Goal: Information Seeking & Learning: Understand process/instructions

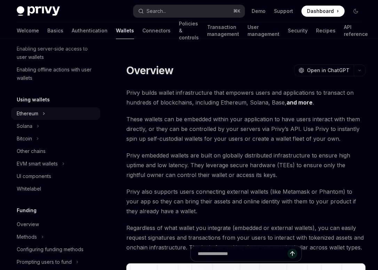
click at [35, 114] on div "Ethereum" at bounding box center [28, 113] width 22 height 8
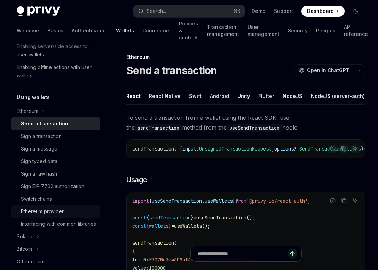
scroll to position [125, 0]
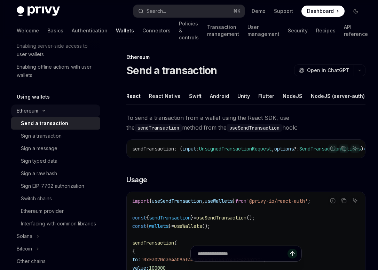
click at [36, 112] on div "Ethereum" at bounding box center [28, 110] width 22 height 8
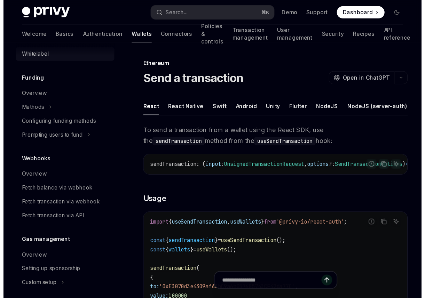
scroll to position [266, 0]
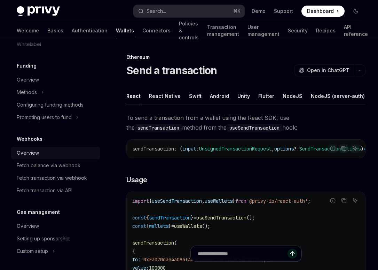
click at [38, 156] on div "Overview" at bounding box center [28, 153] width 22 height 8
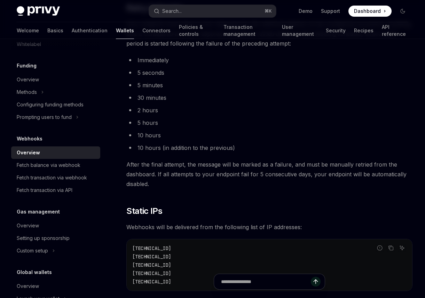
scroll to position [636, 0]
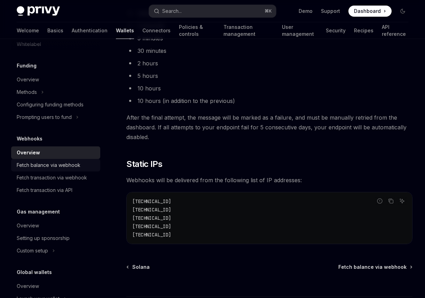
click at [87, 164] on div "Fetch balance via webhook" at bounding box center [56, 165] width 79 height 8
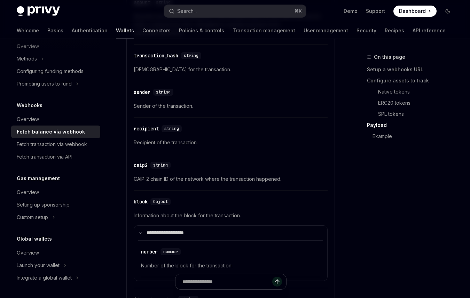
scroll to position [900, 0]
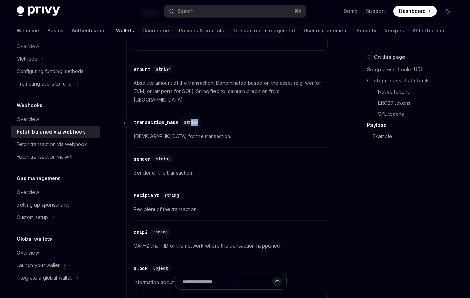
click at [194, 118] on div "​ transaction_hash string" at bounding box center [227, 122] width 187 height 8
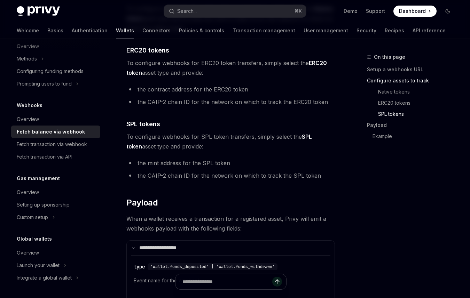
scroll to position [490, 0]
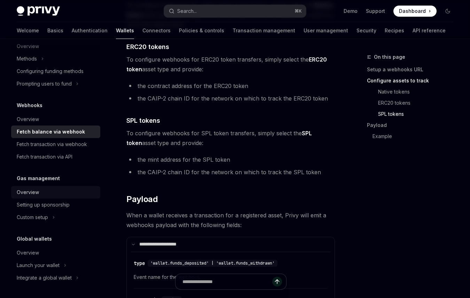
click at [39, 188] on div "Overview" at bounding box center [56, 192] width 79 height 8
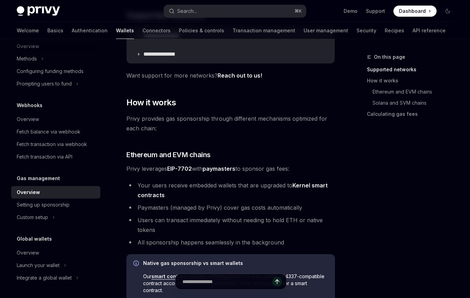
scroll to position [192, 0]
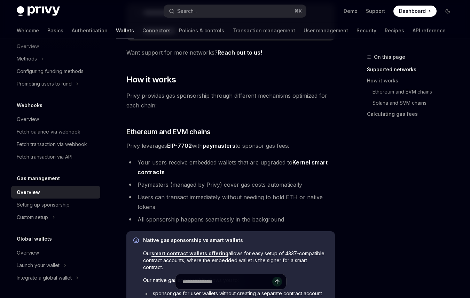
click at [155, 172] on link "Kernel smart contracts" at bounding box center [232, 167] width 190 height 17
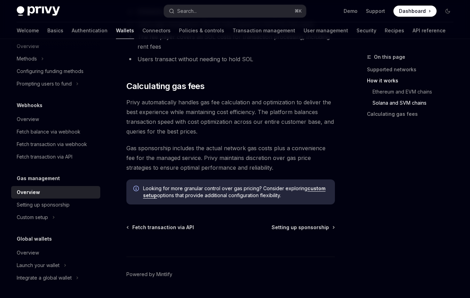
scroll to position [599, 0]
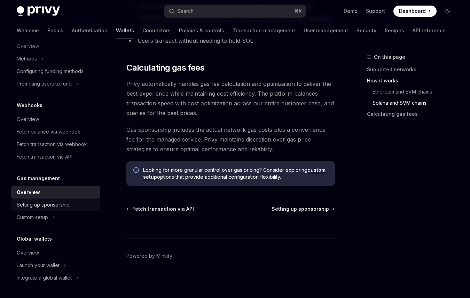
click at [55, 208] on div "Setting up sponsorship" at bounding box center [43, 205] width 53 height 8
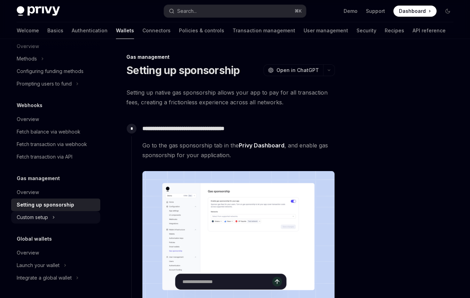
click at [53, 217] on icon "Toggle Custom setup section" at bounding box center [53, 217] width 3 height 8
type textarea "*"
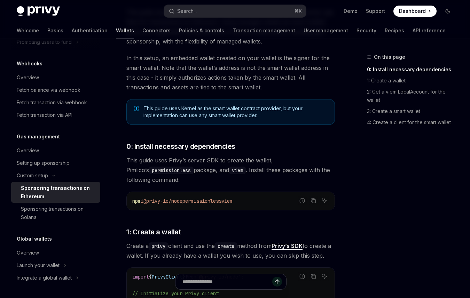
scroll to position [155, 0]
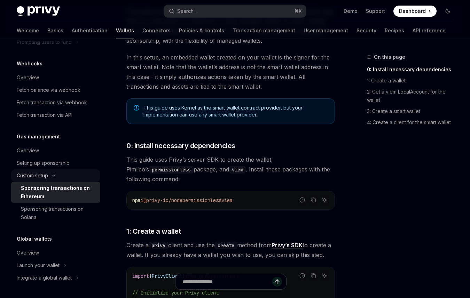
click at [56, 175] on icon "Toggle Custom setup section" at bounding box center [53, 175] width 8 height 3
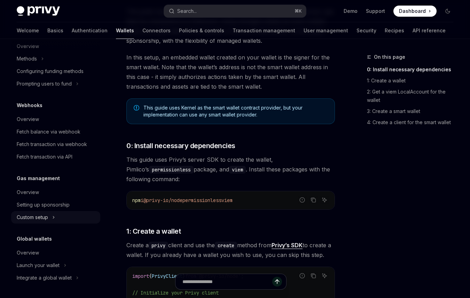
scroll to position [300, 0]
click at [51, 207] on div "Setting up sponsorship" at bounding box center [43, 205] width 53 height 8
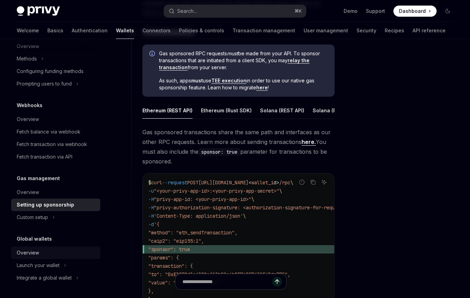
scroll to position [357, 0]
click at [41, 195] on div "Overview" at bounding box center [56, 192] width 79 height 8
click at [70, 134] on div "Fetch balance via webhook" at bounding box center [49, 132] width 64 height 8
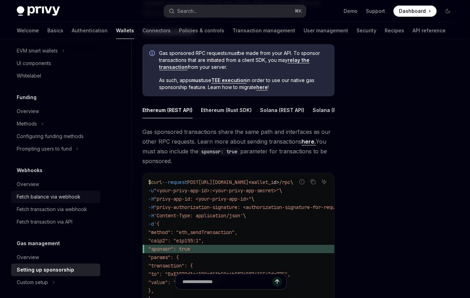
scroll to position [199, 0]
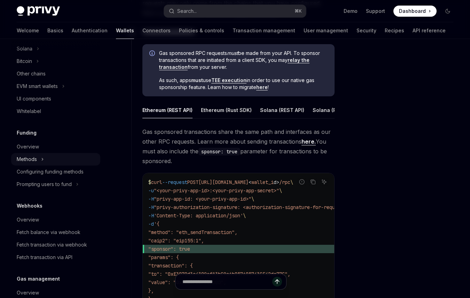
click at [33, 159] on div "Methods" at bounding box center [27, 159] width 20 height 8
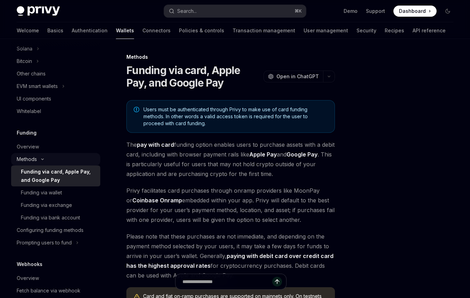
click at [39, 159] on icon "Toggle Methods section" at bounding box center [42, 159] width 8 height 3
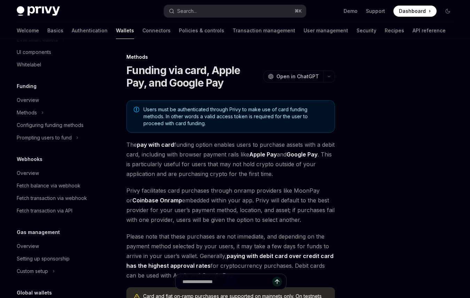
scroll to position [271, 0]
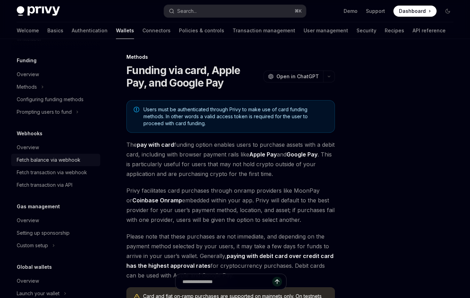
click at [43, 162] on div "Fetch balance via webhook" at bounding box center [49, 160] width 64 height 8
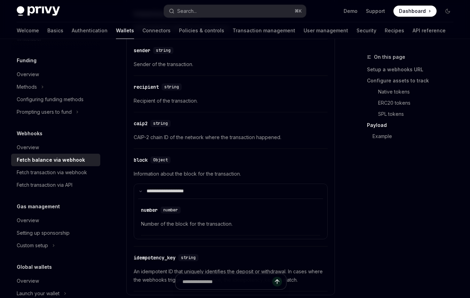
scroll to position [1016, 0]
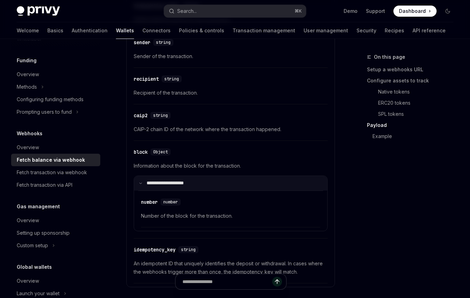
click at [141, 177] on summary "**********" at bounding box center [230, 183] width 193 height 15
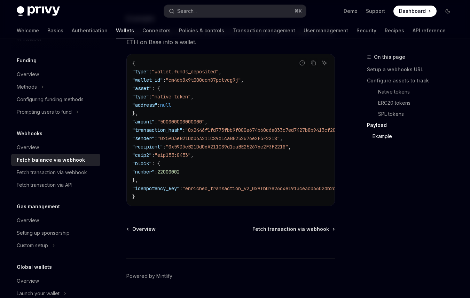
scroll to position [1281, 0]
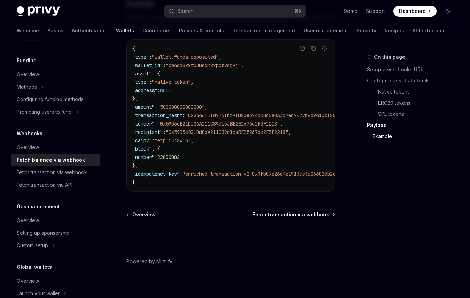
click at [293, 211] on span "Fetch transaction via webhook" at bounding box center [290, 214] width 77 height 7
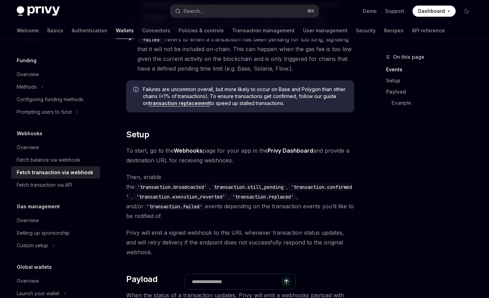
scroll to position [360, 0]
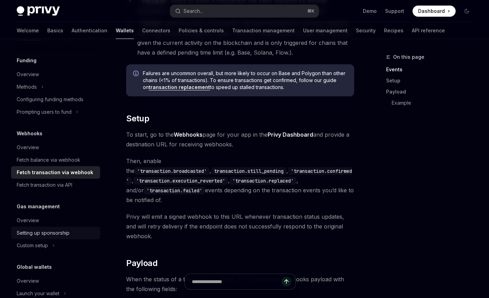
click at [45, 233] on div "Setting up sponsorship" at bounding box center [43, 233] width 53 height 8
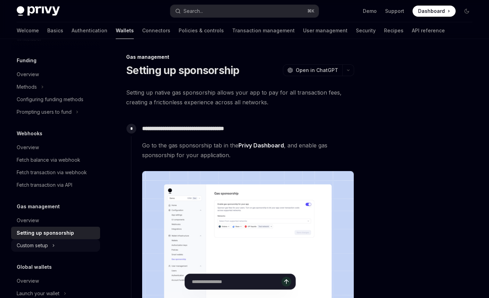
click at [43, 246] on div "Custom setup" at bounding box center [32, 245] width 31 height 8
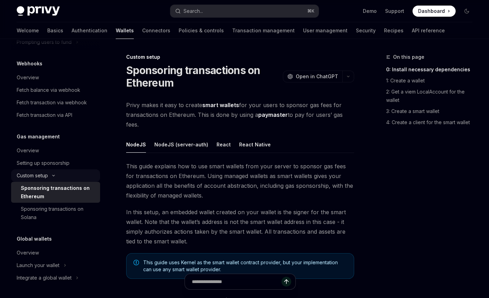
click at [48, 177] on div "Custom setup" at bounding box center [32, 176] width 31 height 8
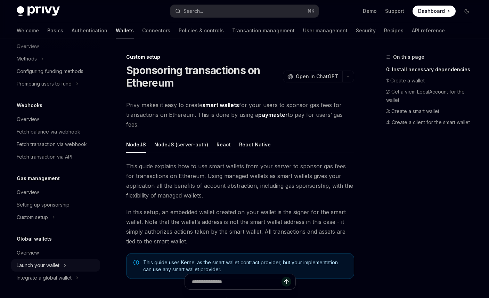
click at [66, 266] on icon "Toggle Launch your wallet section" at bounding box center [65, 265] width 3 height 8
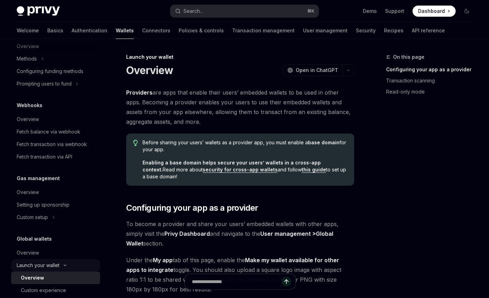
click at [66, 266] on icon "Toggle Launch your wallet section" at bounding box center [65, 265] width 8 height 3
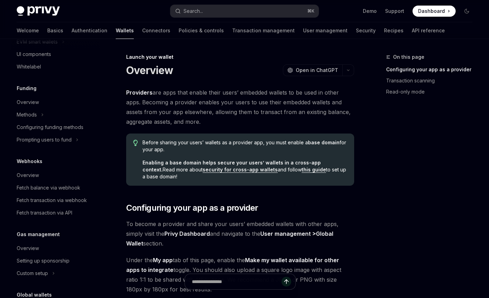
scroll to position [244, 0]
click at [54, 188] on div "Fetch balance via webhook" at bounding box center [49, 187] width 64 height 8
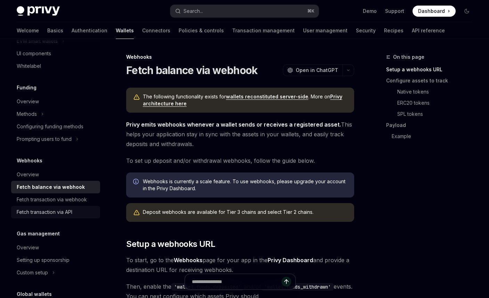
click at [48, 215] on div "Fetch transaction via API" at bounding box center [45, 212] width 56 height 8
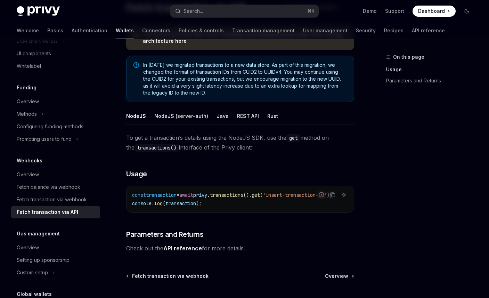
scroll to position [35, 0]
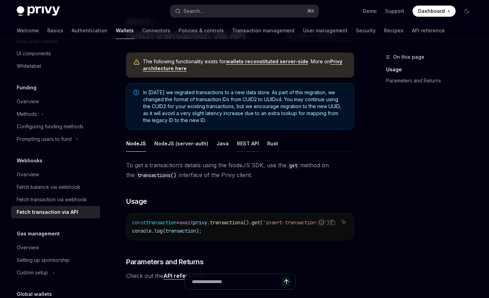
click at [242, 141] on div "REST API" at bounding box center [248, 143] width 22 height 16
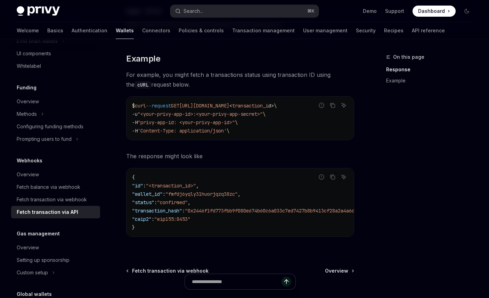
scroll to position [528, 0]
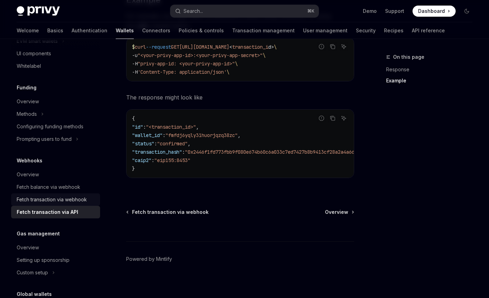
click at [50, 197] on div "Fetch transaction via webhook" at bounding box center [52, 200] width 70 height 8
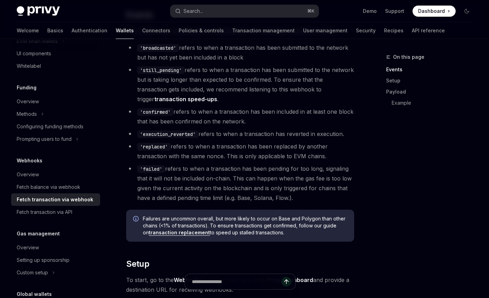
scroll to position [252, 0]
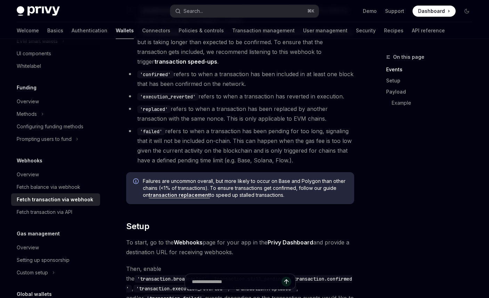
click at [192, 194] on link "transaction replacement" at bounding box center [179, 195] width 61 height 6
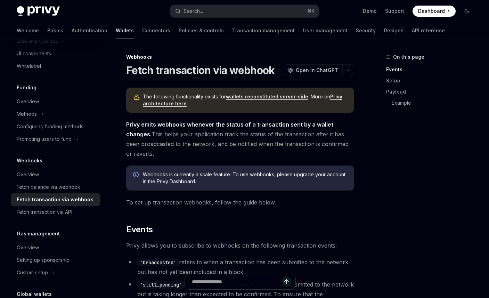
scroll to position [39, 0]
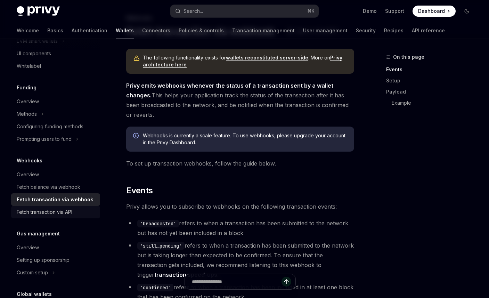
click at [72, 214] on div "Fetch transaction via API" at bounding box center [45, 212] width 56 height 8
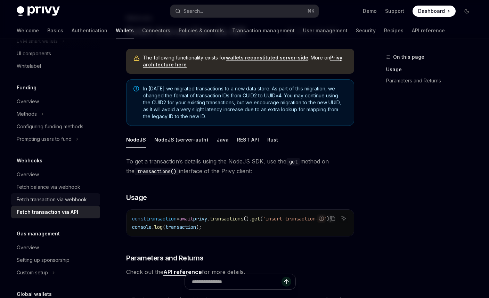
click at [42, 201] on div "Fetch transaction via webhook" at bounding box center [52, 200] width 70 height 8
type textarea "*"
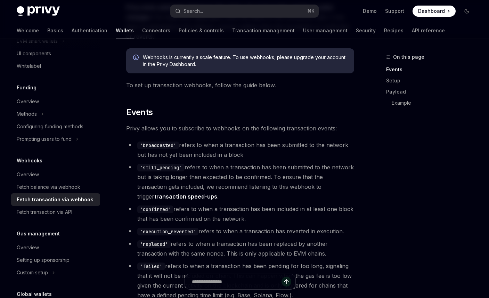
scroll to position [122, 0]
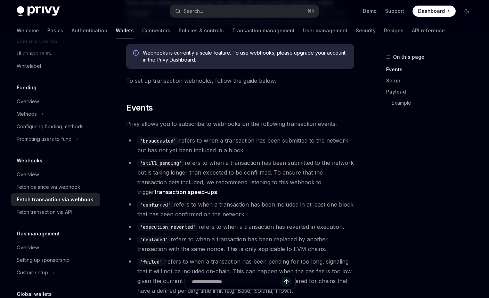
click at [173, 191] on link "transaction speed-ups" at bounding box center [185, 192] width 63 height 7
drag, startPoint x: 178, startPoint y: 140, endPoint x: 139, endPoint y: 141, distance: 39.3
click at [138, 141] on code "'broadcasted'" at bounding box center [158, 141] width 42 height 8
copy code "'broadcasted'"
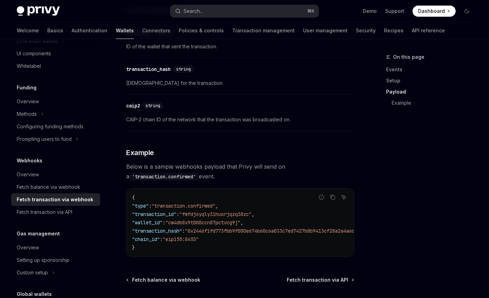
scroll to position [793, 0]
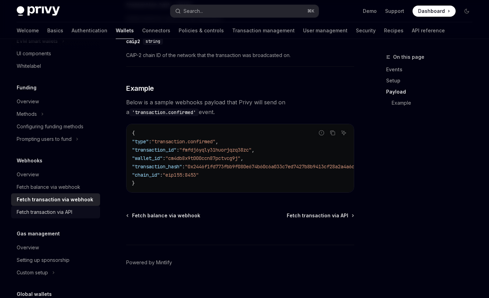
click at [38, 213] on div "Fetch transaction via API" at bounding box center [45, 212] width 56 height 8
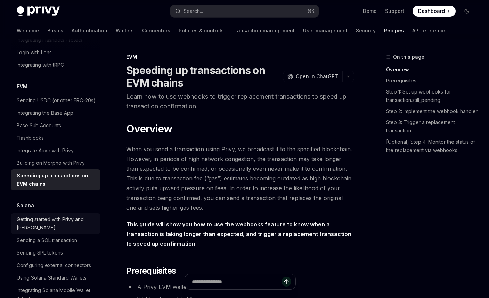
scroll to position [942, 0]
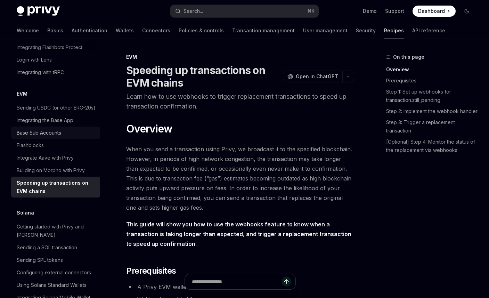
click at [61, 129] on div "Base Sub Accounts" at bounding box center [56, 133] width 79 height 8
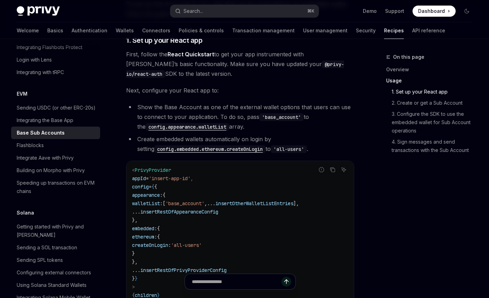
scroll to position [391, 0]
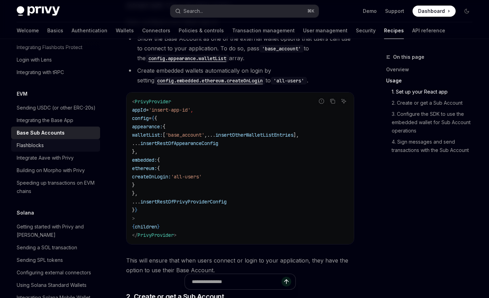
click at [59, 141] on div "Flashblocks" at bounding box center [56, 145] width 79 height 8
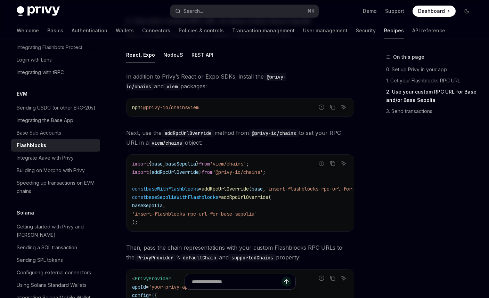
scroll to position [391, 0]
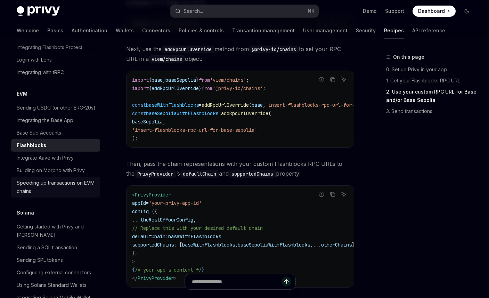
click at [66, 182] on div "Speeding up transactions on EVM chains" at bounding box center [56, 187] width 79 height 17
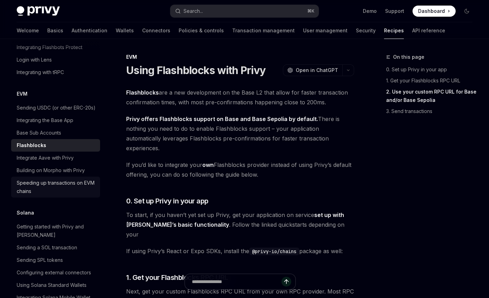
type textarea "*"
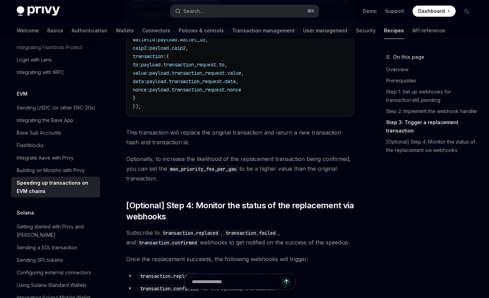
scroll to position [776, 0]
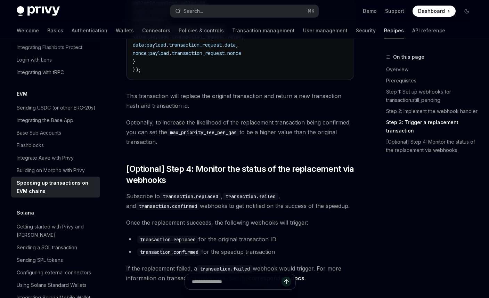
click at [228, 129] on code "max_priority_fee_per_gas" at bounding box center [203, 133] width 72 height 8
copy code "max_priority_fee_per_gas"
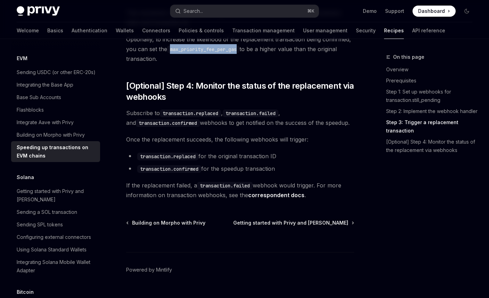
scroll to position [1041, 0]
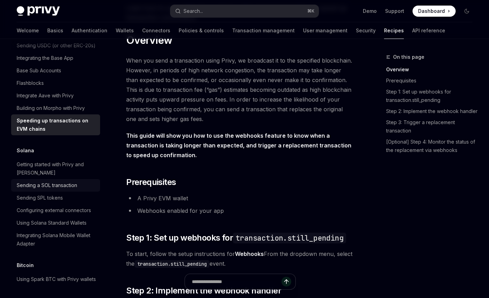
scroll to position [1041, 0]
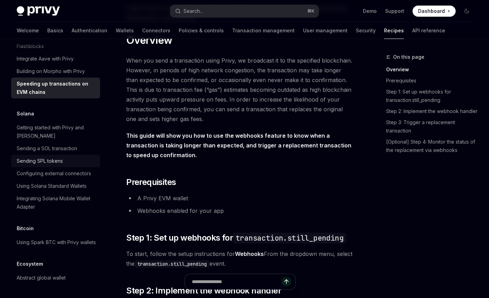
click at [30, 157] on div "Sending SPL tokens" at bounding box center [40, 161] width 46 height 8
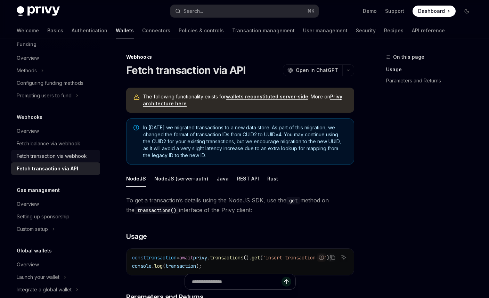
click at [50, 152] on div "Fetch transaction via webhook" at bounding box center [52, 156] width 70 height 8
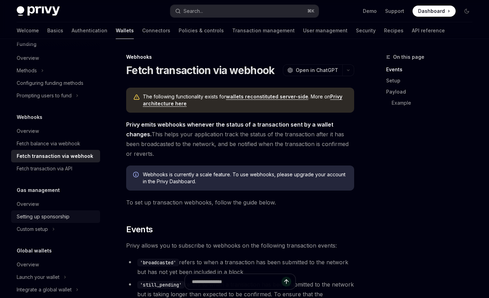
click at [42, 220] on div "Setting up sponsorship" at bounding box center [43, 217] width 53 height 8
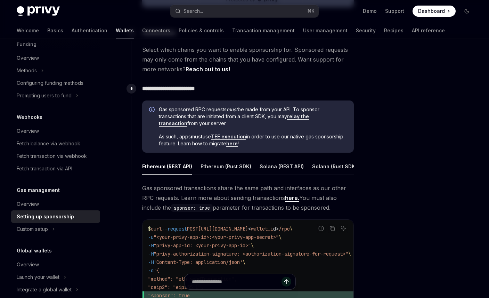
scroll to position [318, 0]
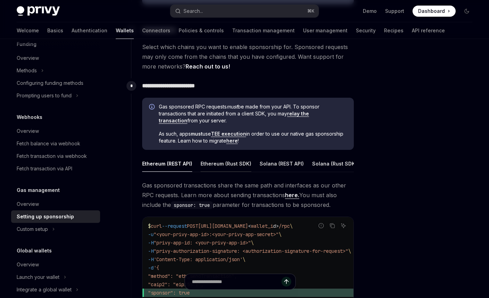
click at [209, 164] on div "Ethereum (Rust SDK)" at bounding box center [226, 164] width 51 height 16
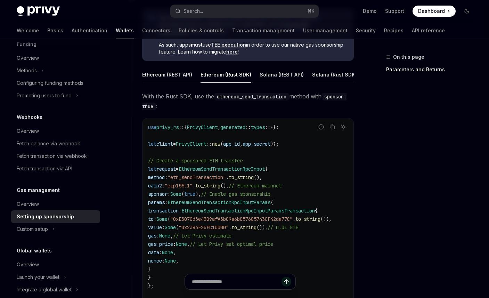
scroll to position [400, 0]
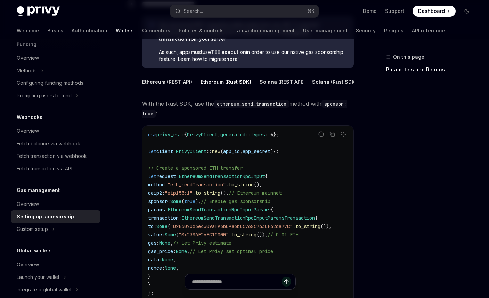
click at [269, 82] on div "Solana (REST API)" at bounding box center [282, 82] width 44 height 16
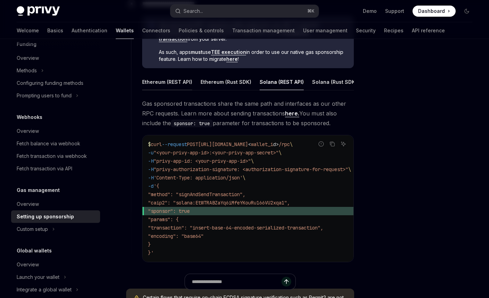
click at [166, 78] on div "Ethereum (REST API)" at bounding box center [167, 82] width 50 height 16
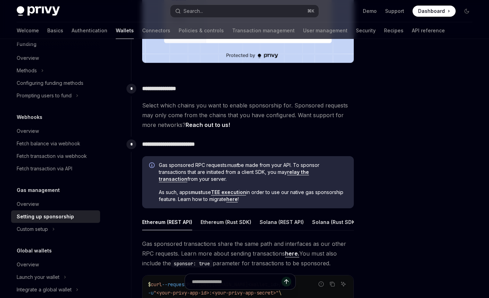
scroll to position [275, 0]
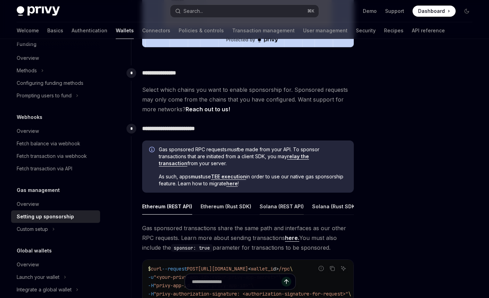
click at [279, 205] on div "Solana (REST API)" at bounding box center [282, 206] width 44 height 16
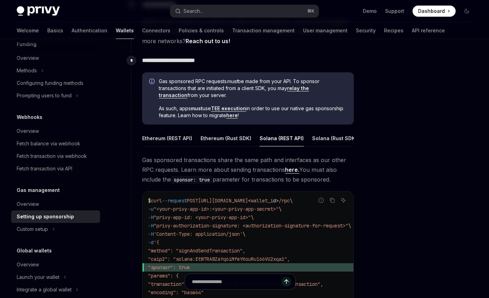
scroll to position [380, 0]
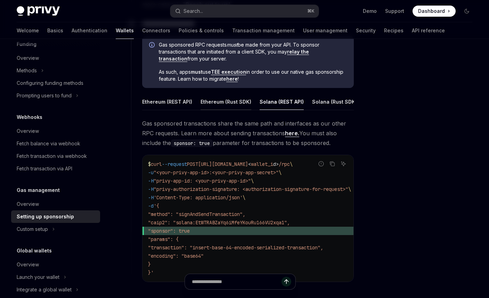
click at [233, 99] on div "Ethereum (Rust SDK)" at bounding box center [226, 102] width 51 height 16
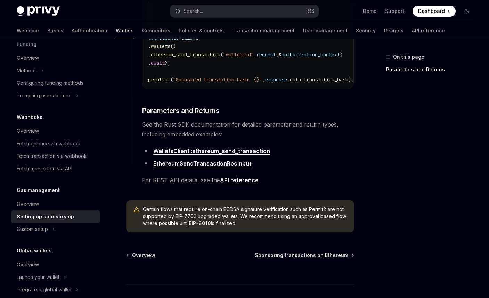
scroll to position [672, 0]
click at [241, 183] on link "API reference" at bounding box center [239, 179] width 39 height 7
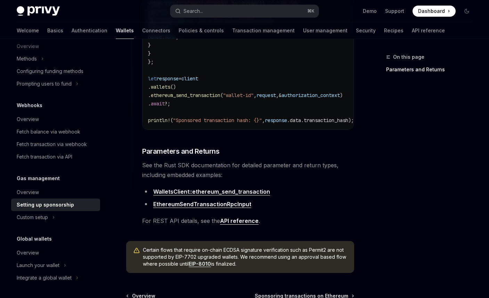
scroll to position [721, 0]
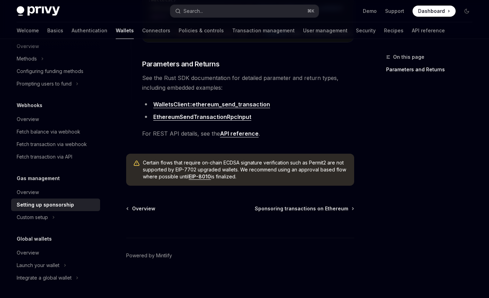
click at [192, 119] on link "EthereumSendTransactionRpcInput" at bounding box center [202, 116] width 98 height 7
click at [49, 220] on button "Custom setup" at bounding box center [55, 217] width 89 height 13
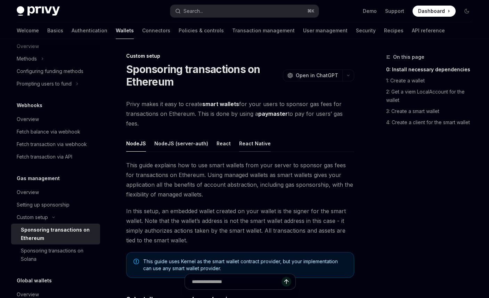
scroll to position [1, 0]
click at [58, 203] on div "Setting up sponsorship" at bounding box center [43, 205] width 53 height 8
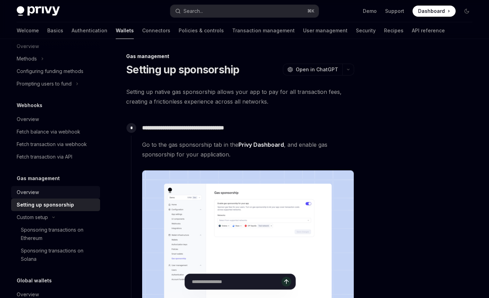
click at [34, 193] on div "Overview" at bounding box center [28, 192] width 22 height 8
type textarea "*"
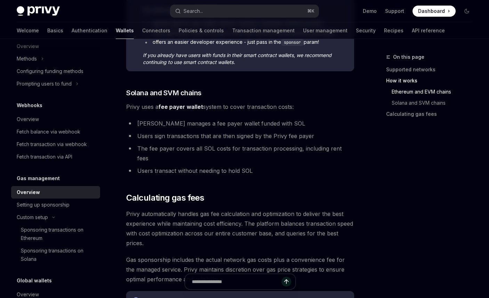
scroll to position [432, 0]
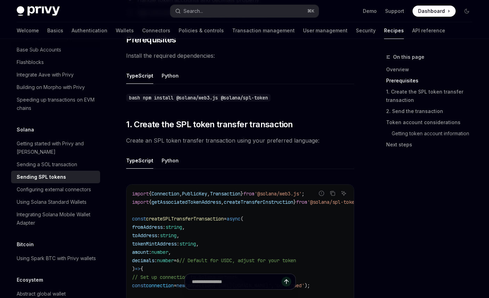
scroll to position [300, 0]
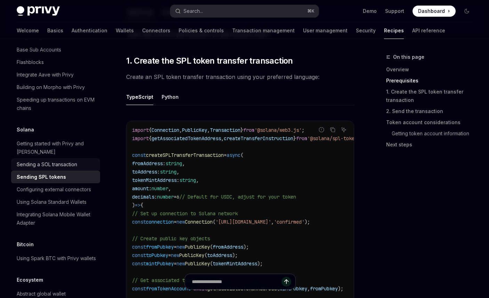
click at [79, 160] on div "Sending a SOL transaction" at bounding box center [56, 164] width 79 height 8
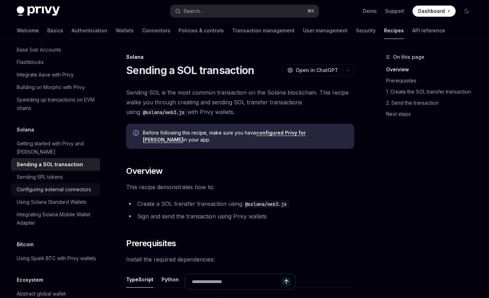
click at [79, 185] on div "Configuring external connectors" at bounding box center [54, 189] width 74 height 8
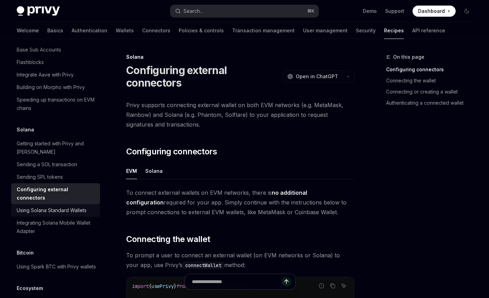
click at [70, 206] on div "Using Solana Standard Wallets" at bounding box center [52, 210] width 70 height 8
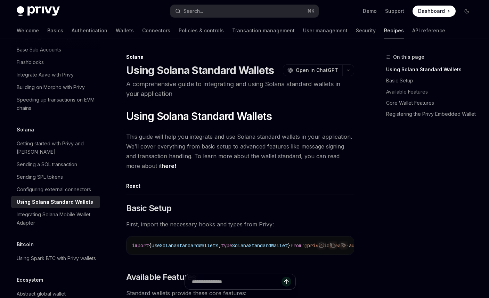
scroll to position [1041, 0]
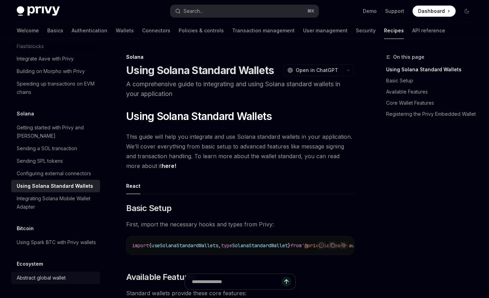
click at [43, 274] on div "Abstract global wallet" at bounding box center [41, 278] width 49 height 8
type textarea "*"
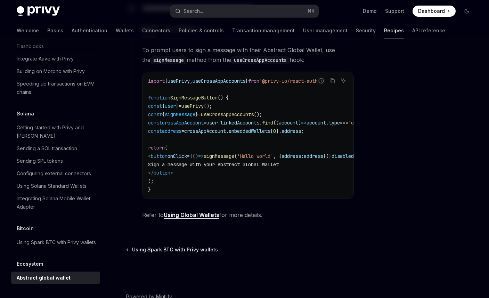
scroll to position [456, 0]
